Goal: Task Accomplishment & Management: Complete application form

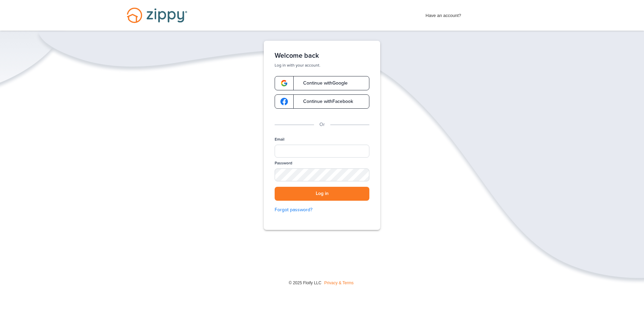
click at [299, 86] on link "Continue with Google" at bounding box center [322, 83] width 95 height 14
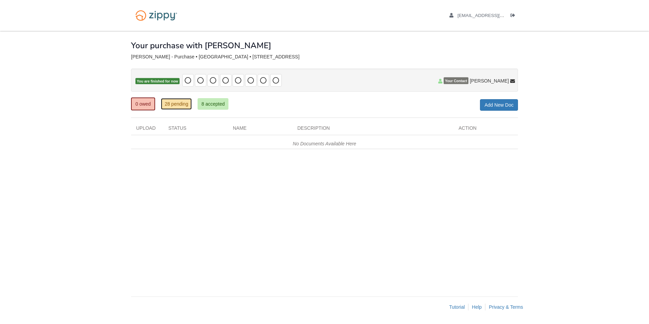
click at [170, 103] on link "28 pending" at bounding box center [176, 104] width 31 height 12
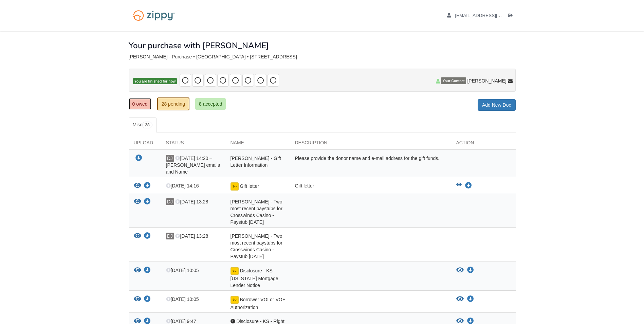
click at [140, 101] on link "0 owed" at bounding box center [140, 104] width 23 height 12
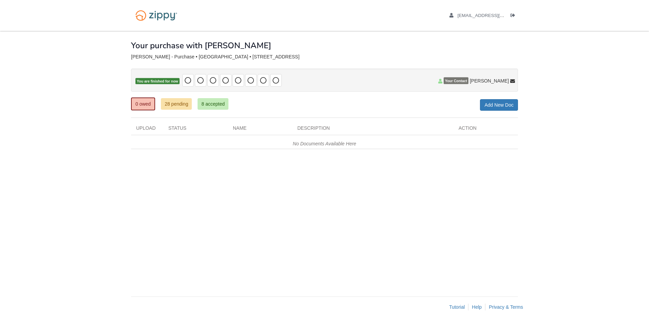
click at [186, 81] on icon at bounding box center [188, 80] width 7 height 7
click at [180, 105] on link "28 pending" at bounding box center [176, 104] width 31 height 12
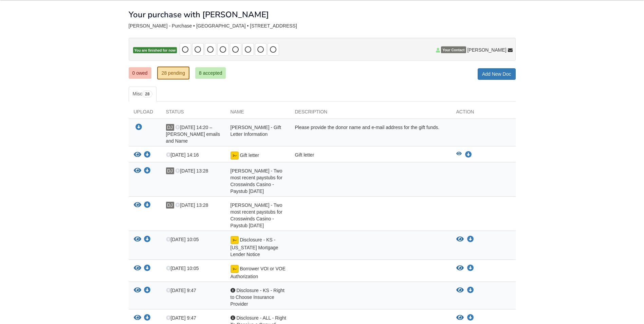
scroll to position [34, 0]
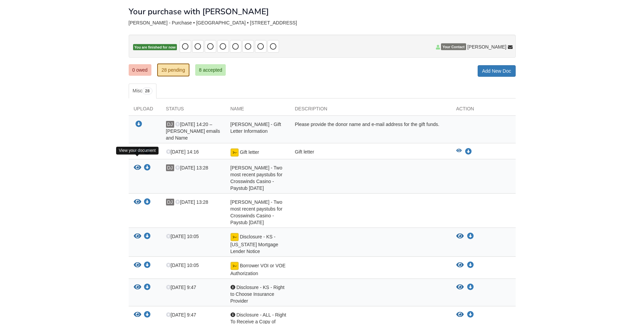
click at [136, 164] on icon "View DaSharion Jackson - Two most recent paystubs for Crosswinds Casino - Payst…" at bounding box center [137, 167] width 7 height 7
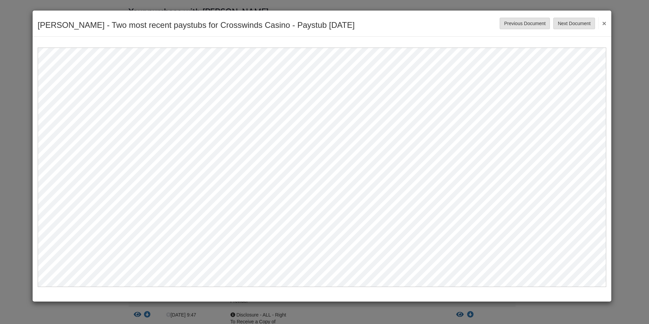
click at [605, 24] on button "×" at bounding box center [602, 23] width 8 height 12
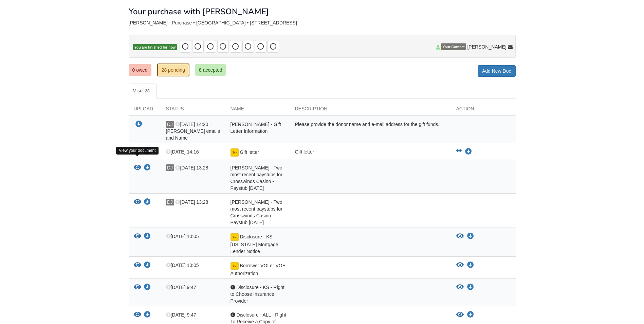
click at [137, 164] on icon "View DaSharion Jackson - Two most recent paystubs for Crosswinds Casino - Payst…" at bounding box center [137, 167] width 7 height 7
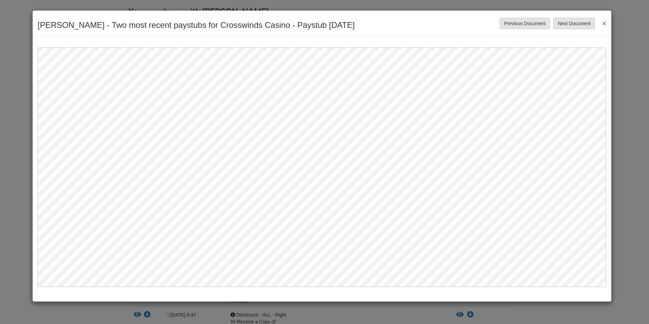
click at [605, 22] on button "×" at bounding box center [602, 23] width 8 height 12
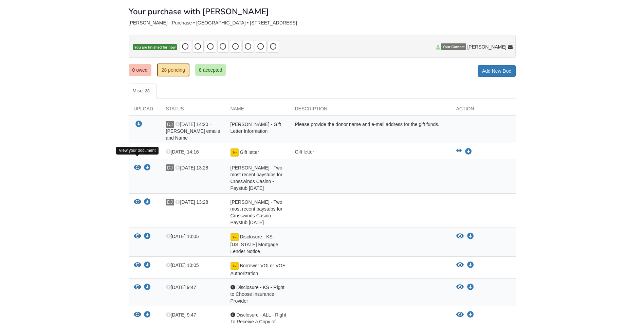
click at [136, 164] on icon "View DaSharion Jackson - Two most recent paystubs for Crosswinds Casino - Payst…" at bounding box center [137, 167] width 7 height 7
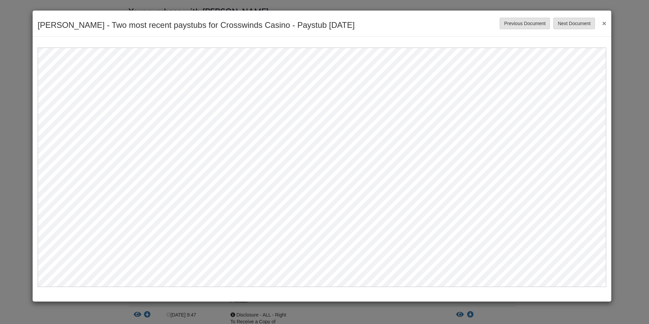
click at [610, 23] on div "[PERSON_NAME] - Two most recent paystubs for Crosswinds Casino - Paystub [DATE]…" at bounding box center [322, 24] width 579 height 26
click at [602, 24] on button "×" at bounding box center [602, 23] width 8 height 12
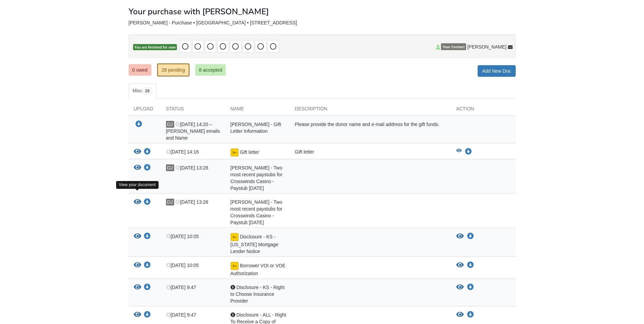
click at [136, 199] on icon "View DaSharion Jackson - Two most recent paystubs for Crosswinds Casino - Payst…" at bounding box center [137, 202] width 7 height 7
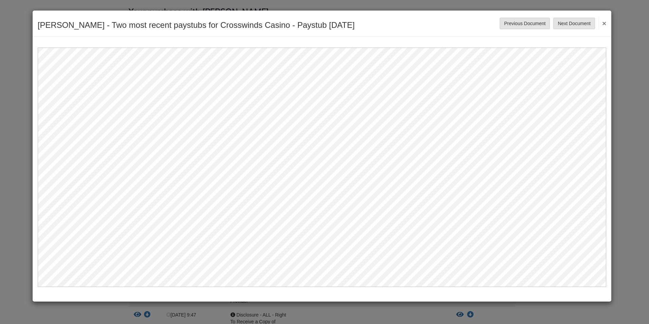
click at [601, 22] on button "×" at bounding box center [602, 23] width 8 height 12
